Goal: Task Accomplishment & Management: Manage account settings

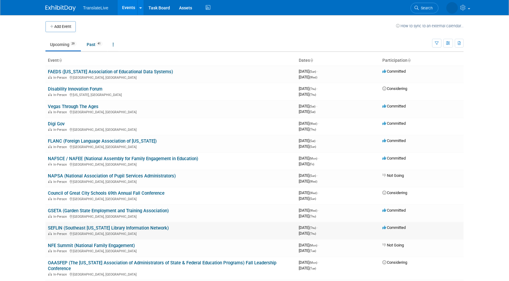
click at [149, 228] on link "SEFLIN (Southeast [US_STATE] Library Information Network)" at bounding box center [108, 227] width 121 height 5
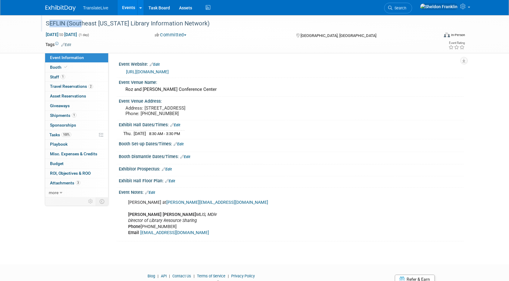
drag, startPoint x: 45, startPoint y: 24, endPoint x: 78, endPoint y: 23, distance: 33.4
click at [78, 23] on div "SEFLIN (Southeast [US_STATE] Library Information Network)" at bounding box center [237, 23] width 386 height 11
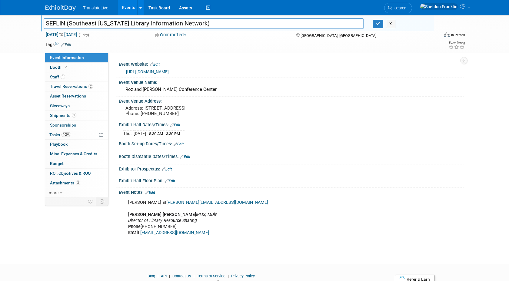
click at [85, 23] on input "SEFLIN (Southeast [US_STATE] Library Information Network)" at bounding box center [204, 23] width 320 height 11
drag, startPoint x: 69, startPoint y: 24, endPoint x: 195, endPoint y: 25, distance: 125.8
click at [195, 25] on input "SEFLIN (Southeast [US_STATE] Library Information Network)" at bounding box center [204, 23] width 320 height 11
